Goal: Transaction & Acquisition: Purchase product/service

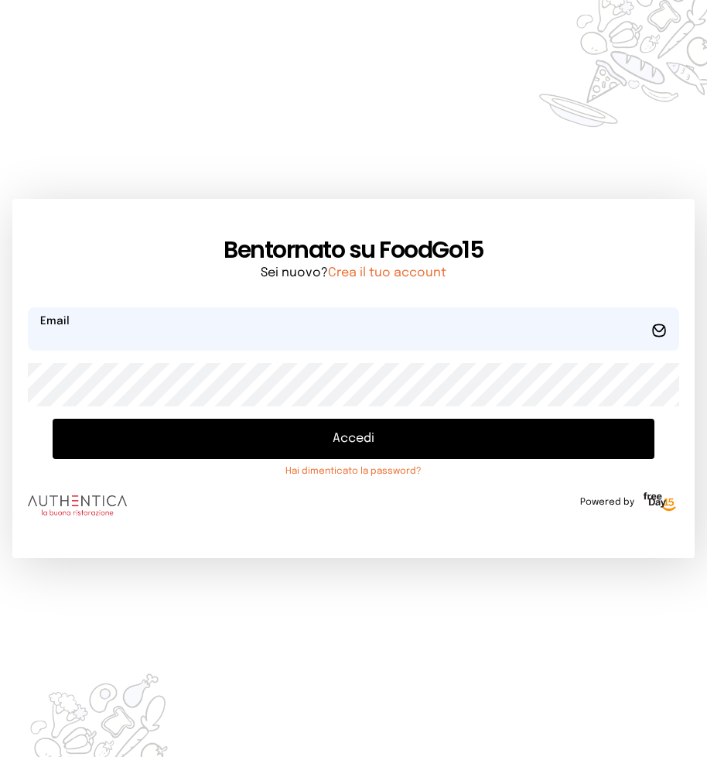
type input "**********"
click at [285, 421] on button "Accedi" at bounding box center [354, 438] width 602 height 40
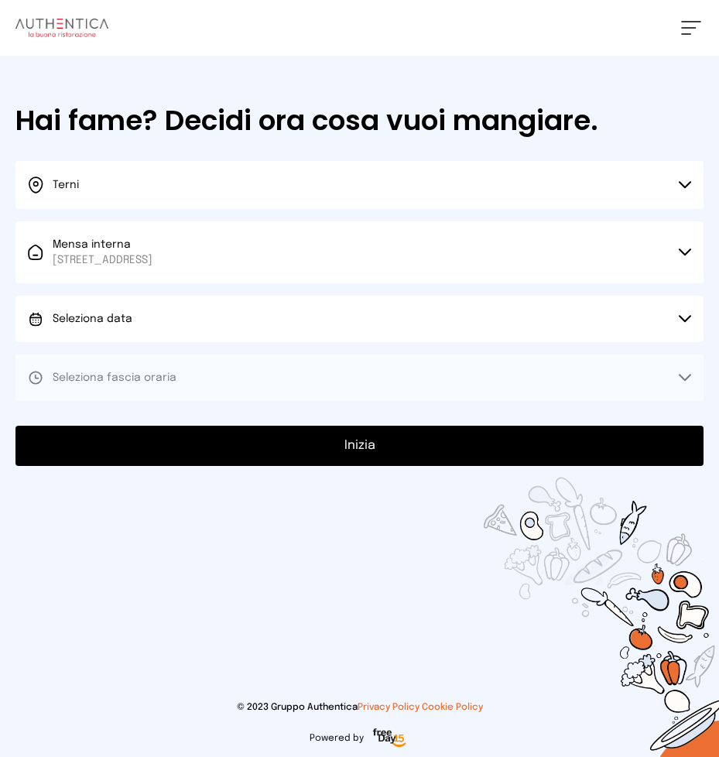
click at [137, 314] on button "Seleziona data" at bounding box center [359, 318] width 688 height 46
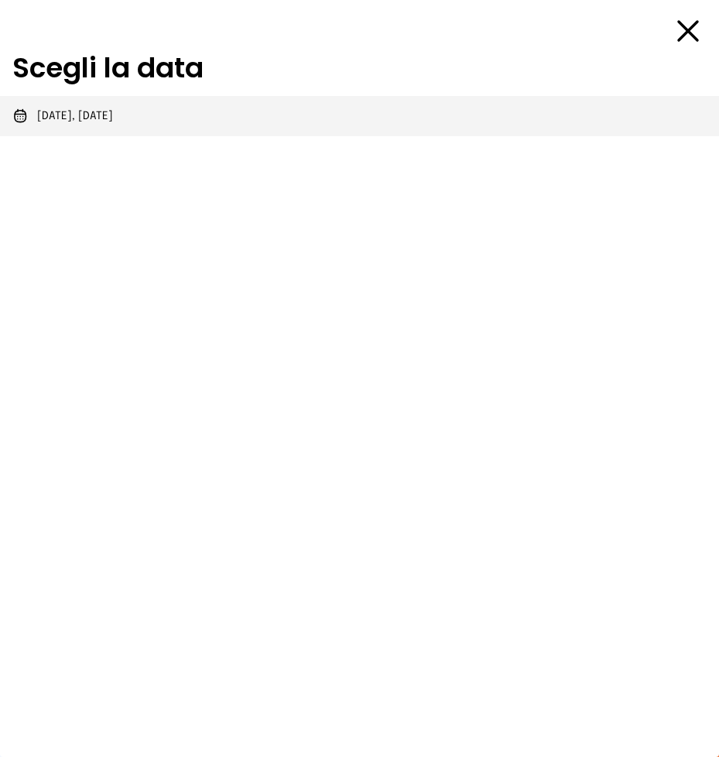
click at [102, 124] on li "[DATE], [DATE]" at bounding box center [359, 116] width 719 height 40
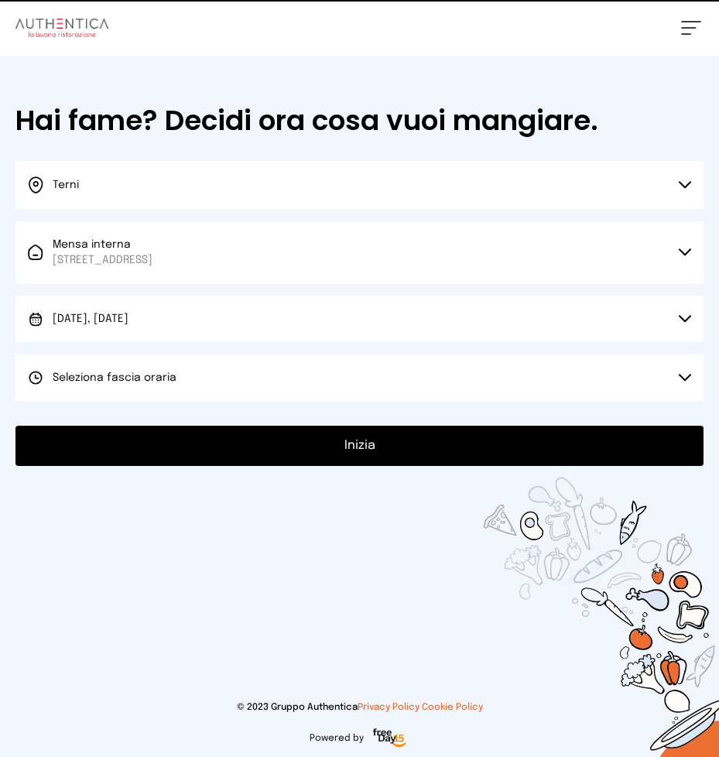
click at [153, 370] on span "Seleziona fascia oraria" at bounding box center [115, 377] width 124 height 15
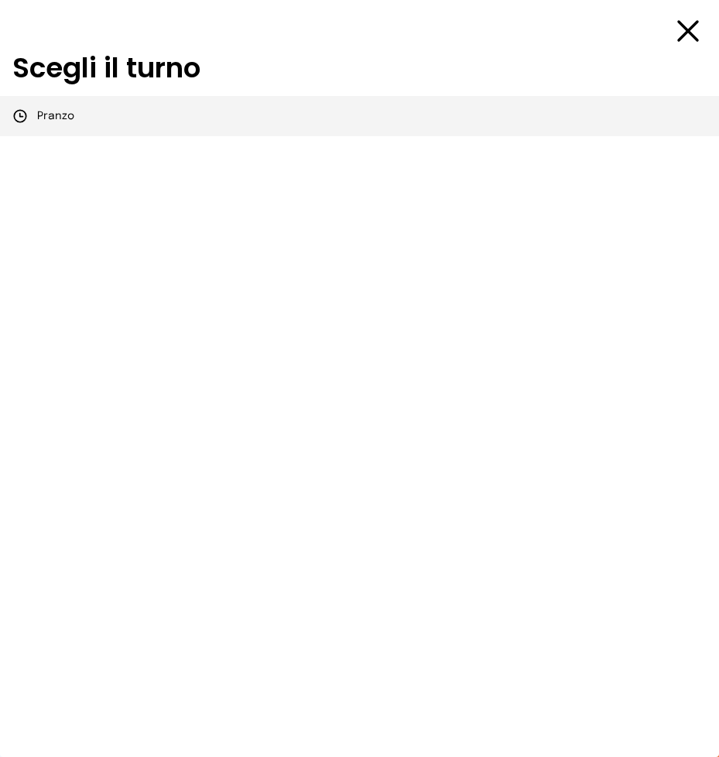
click at [101, 125] on li "Pranzo" at bounding box center [359, 116] width 719 height 40
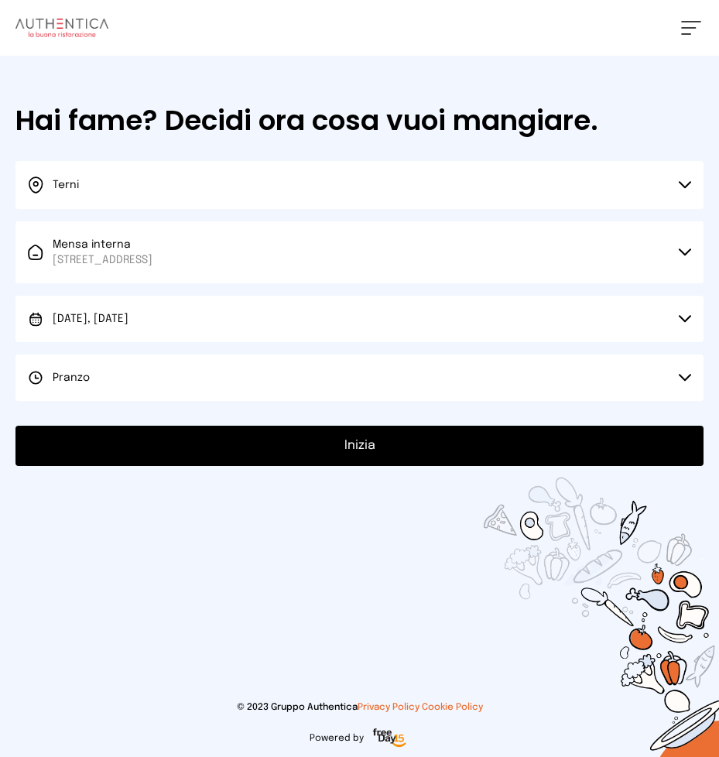
click at [291, 447] on button "Inizia" at bounding box center [359, 445] width 688 height 40
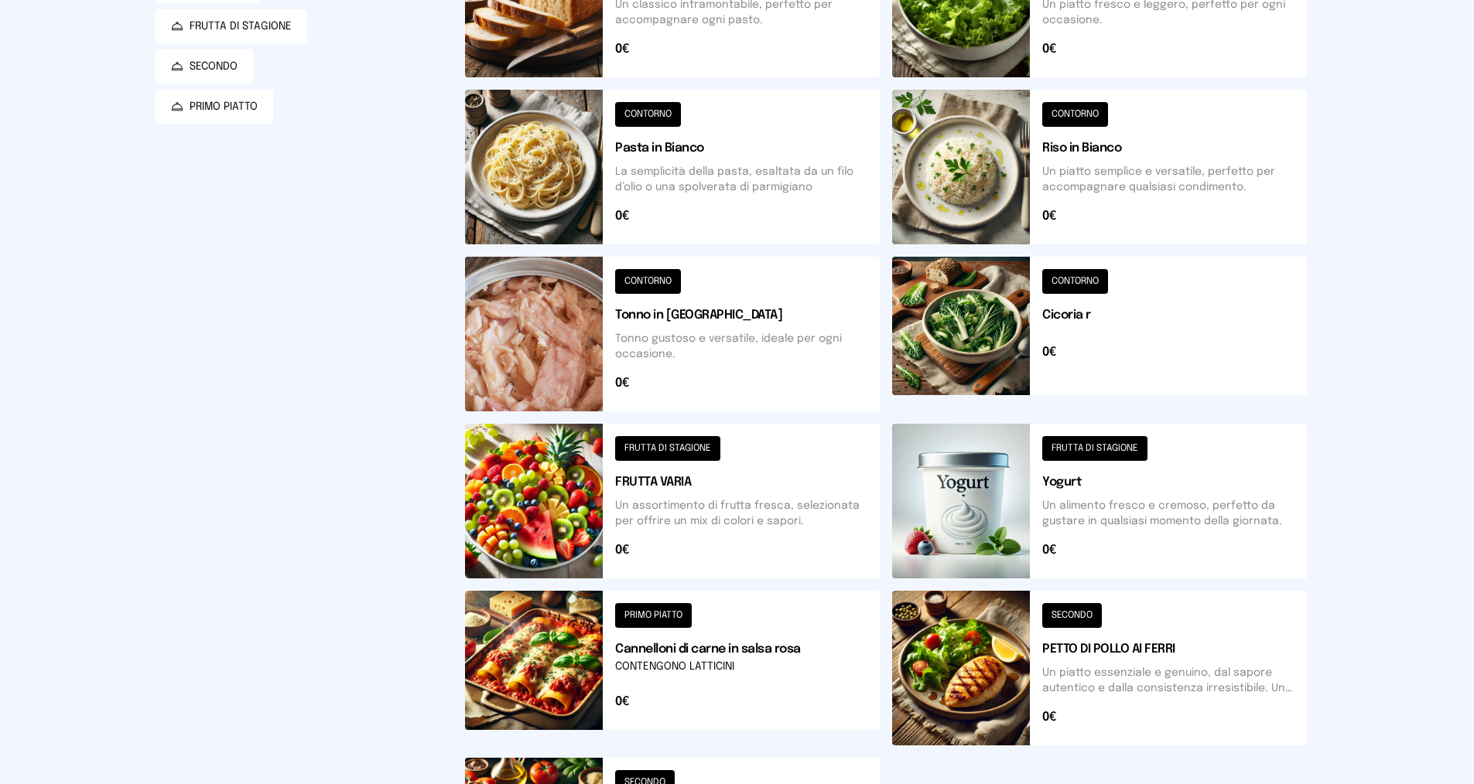
scroll to position [77, 0]
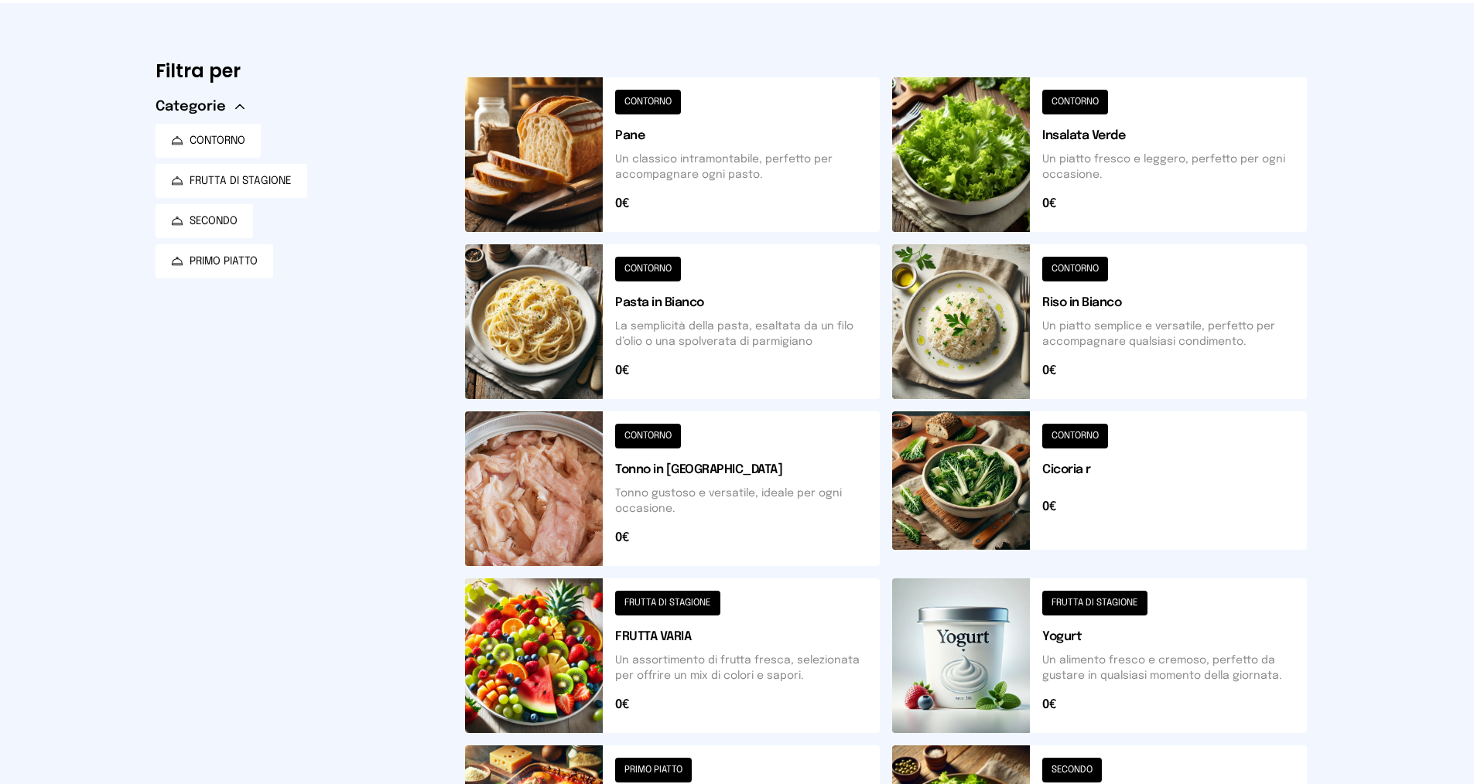
click at [718, 317] on button at bounding box center [1099, 321] width 415 height 155
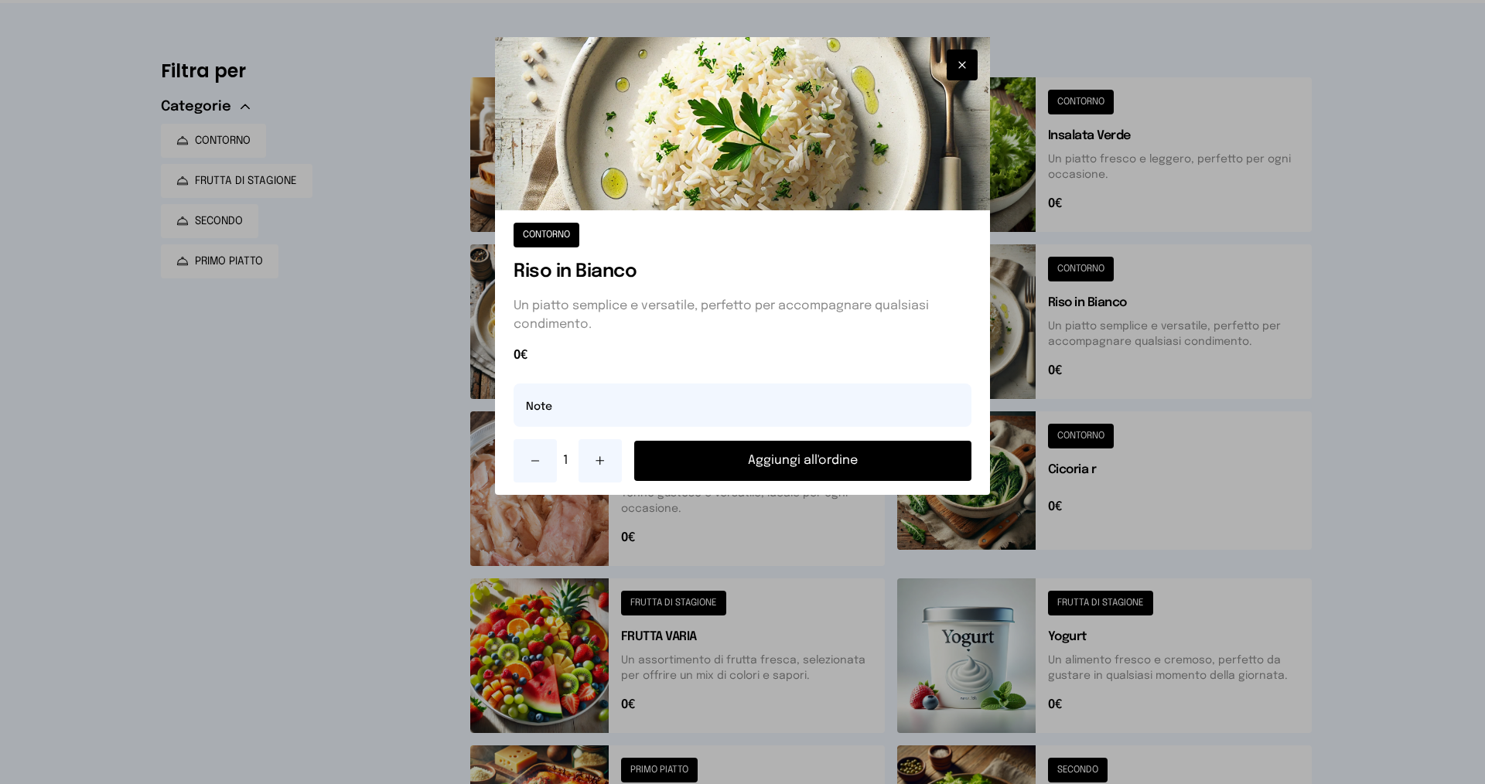
click at [718, 476] on button "Aggiungi all'ordine" at bounding box center [802, 461] width 337 height 40
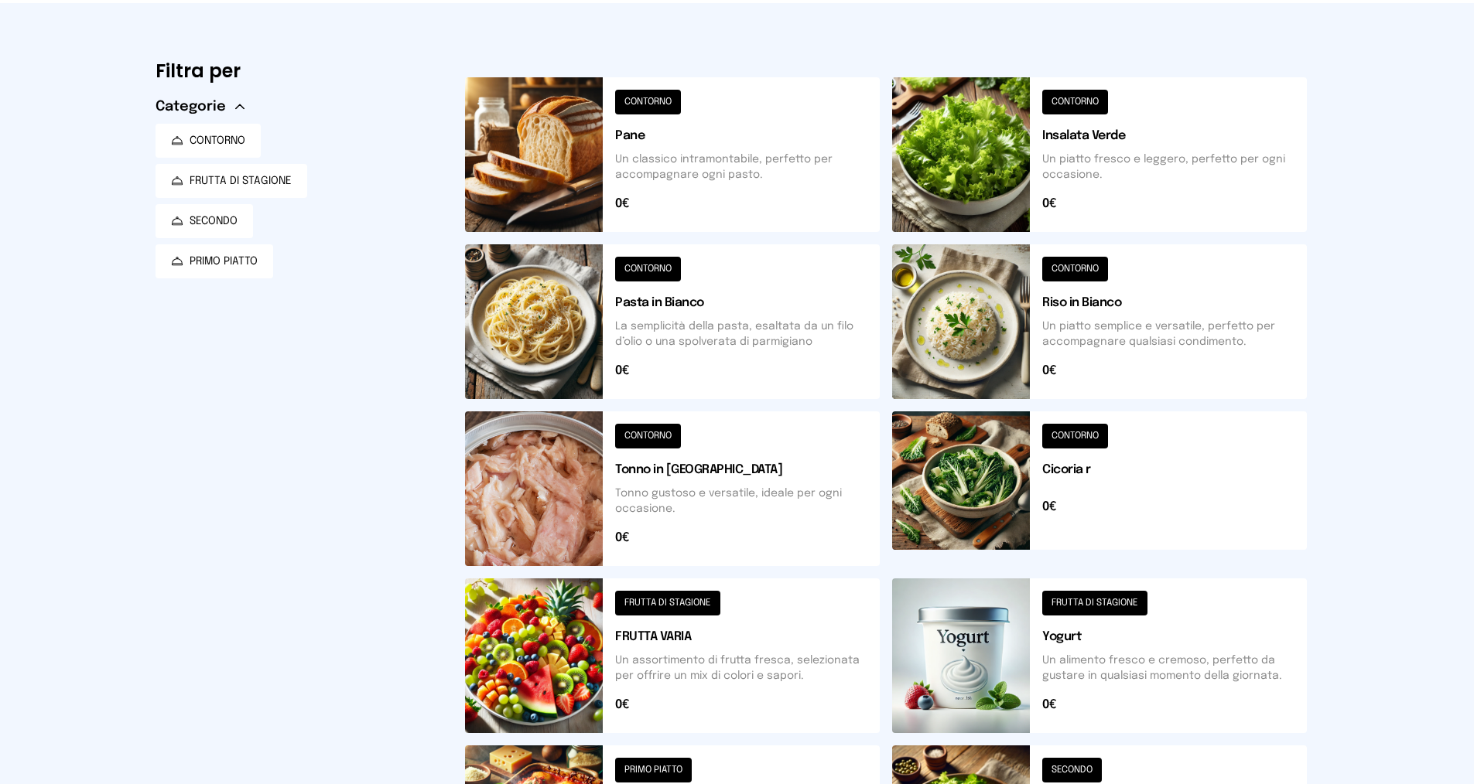
click at [718, 646] on button at bounding box center [672, 656] width 415 height 155
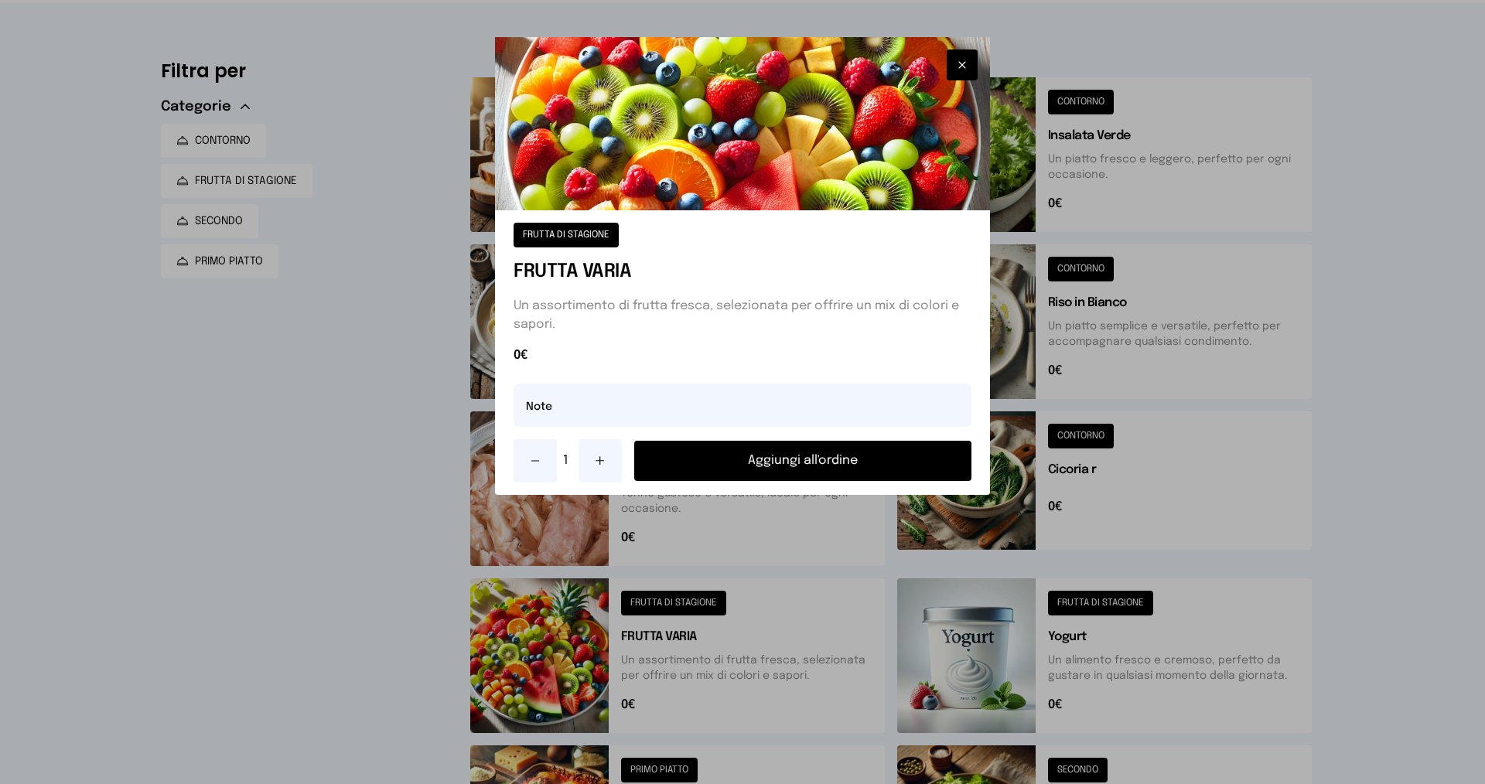
click at [614, 456] on button at bounding box center [600, 460] width 43 height 43
click at [709, 455] on button "Aggiungi all'ordine" at bounding box center [802, 461] width 337 height 40
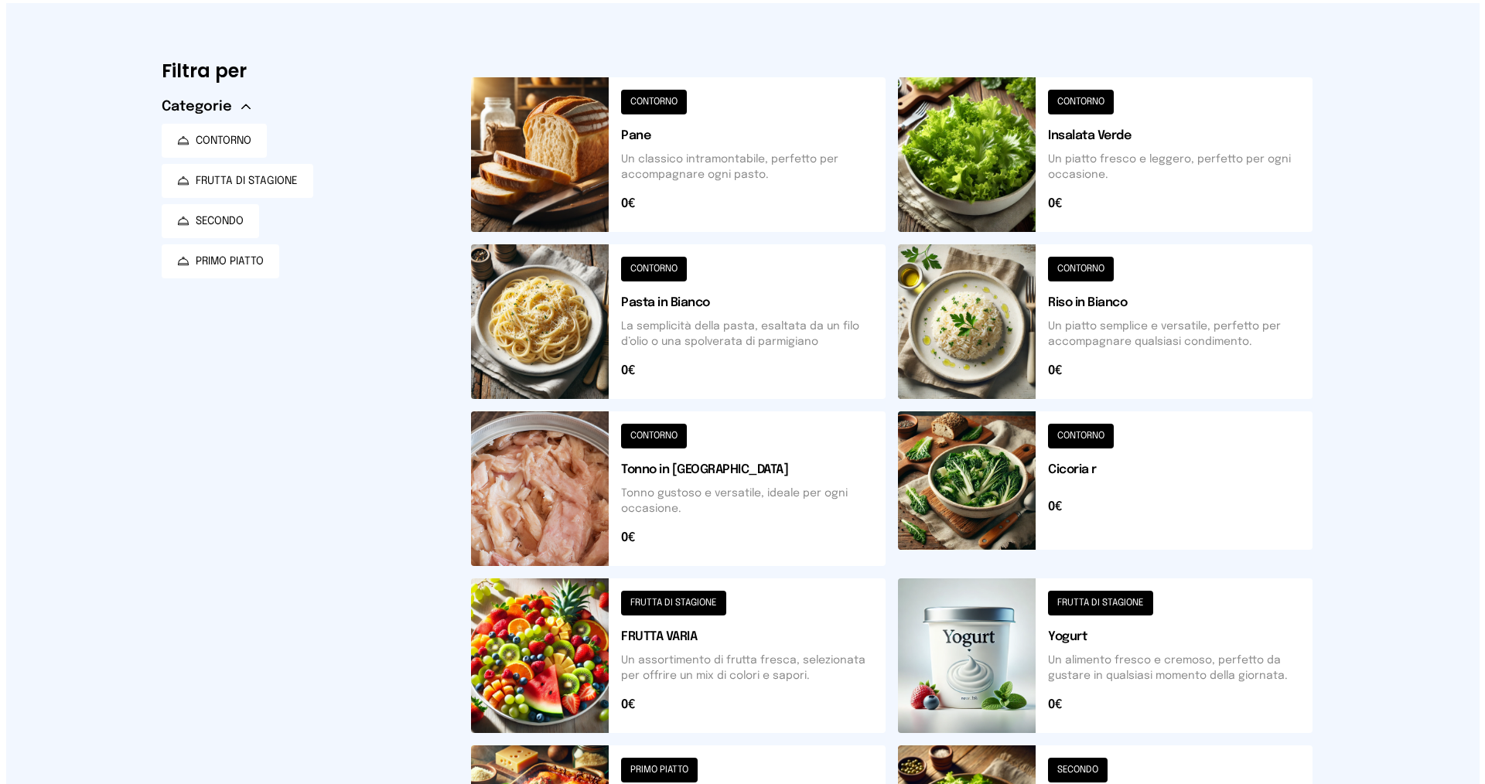
scroll to position [0, 0]
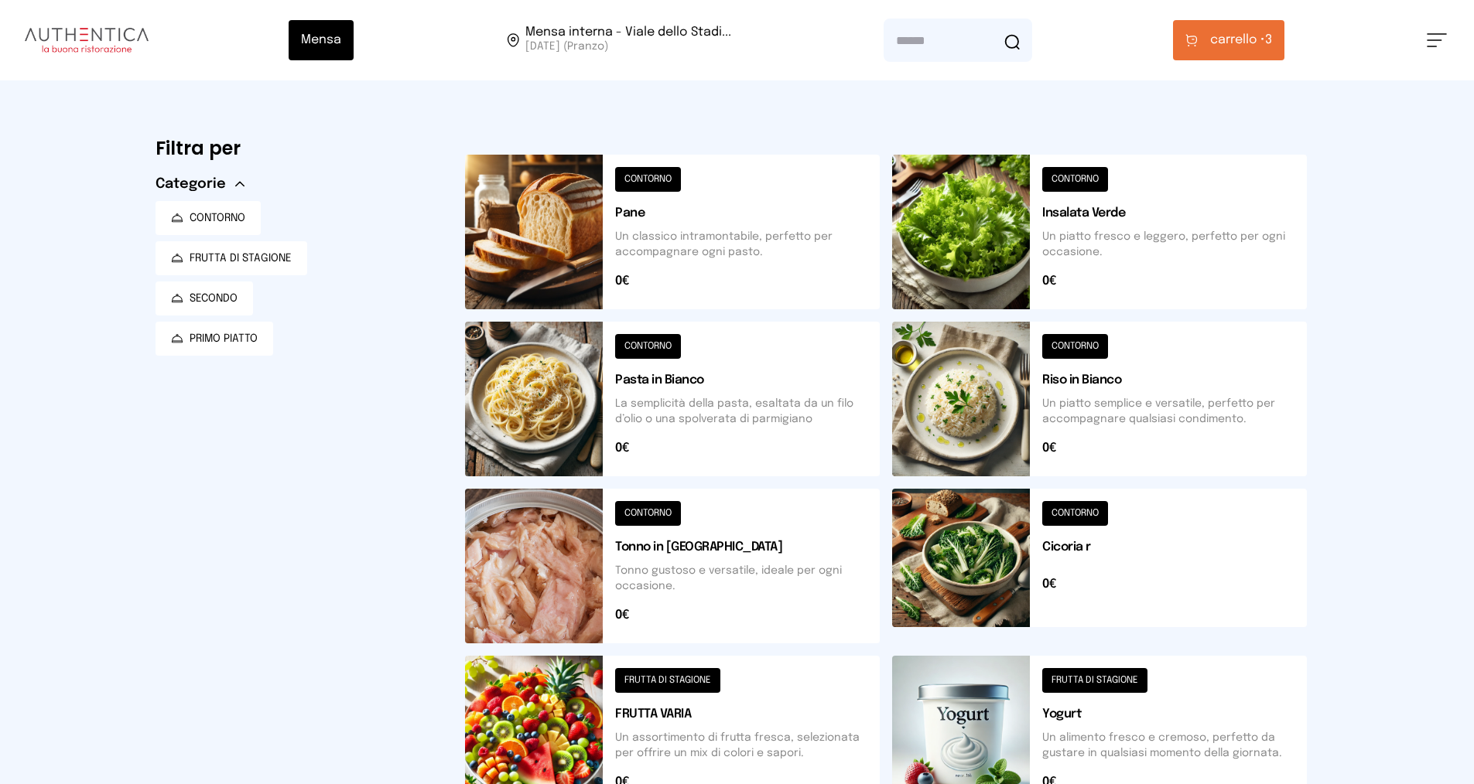
click at [718, 35] on button "carrello • 3" at bounding box center [1228, 40] width 111 height 40
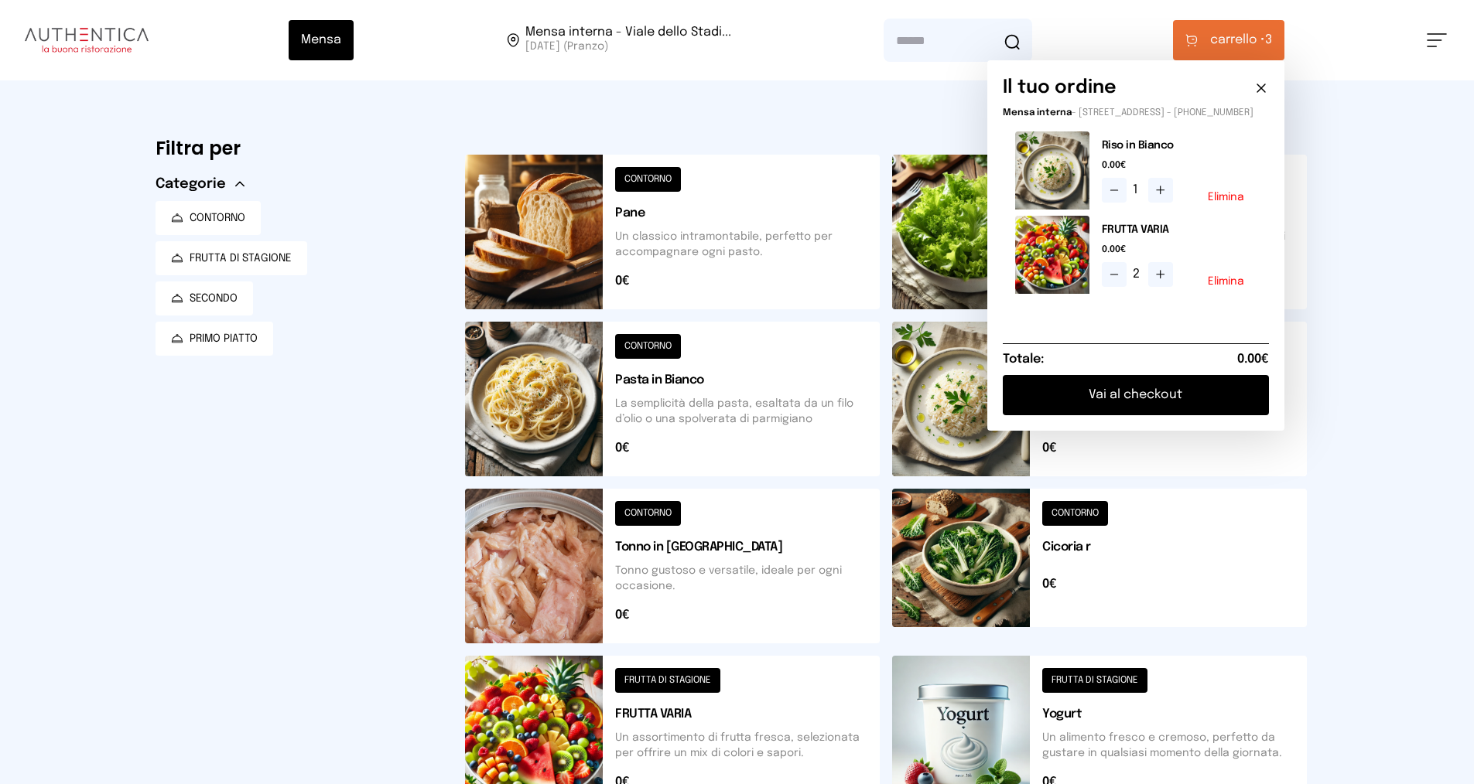
click at [718, 395] on button "Vai al checkout" at bounding box center [1136, 395] width 266 height 40
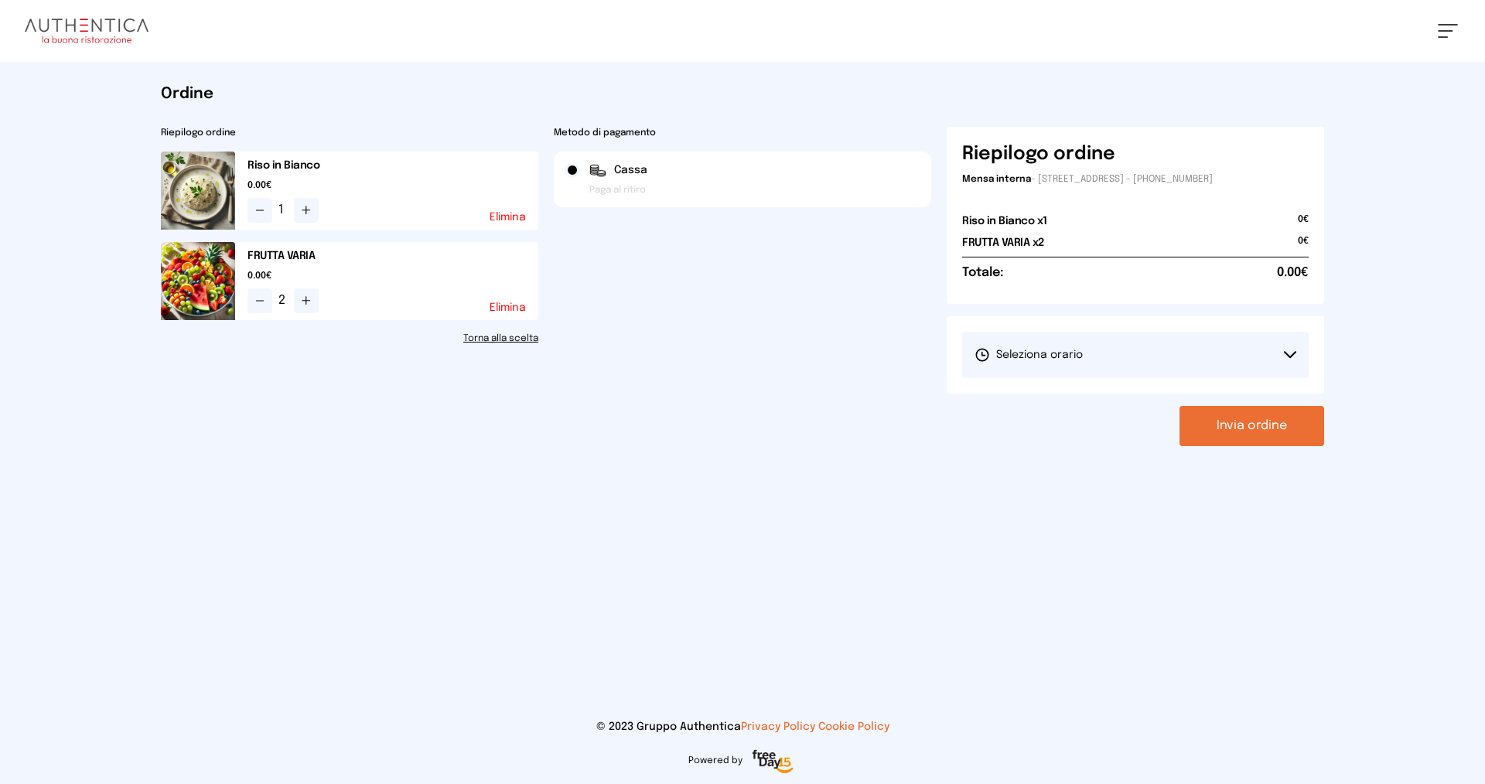
click at [718, 357] on span "Seleziona orario" at bounding box center [1029, 354] width 108 height 15
click at [718, 397] on span "1° Turno (13:00 - 15:00)" at bounding box center [1033, 398] width 117 height 15
click at [718, 425] on button "Invia ordine" at bounding box center [1252, 426] width 145 height 40
